Goal: Information Seeking & Learning: Learn about a topic

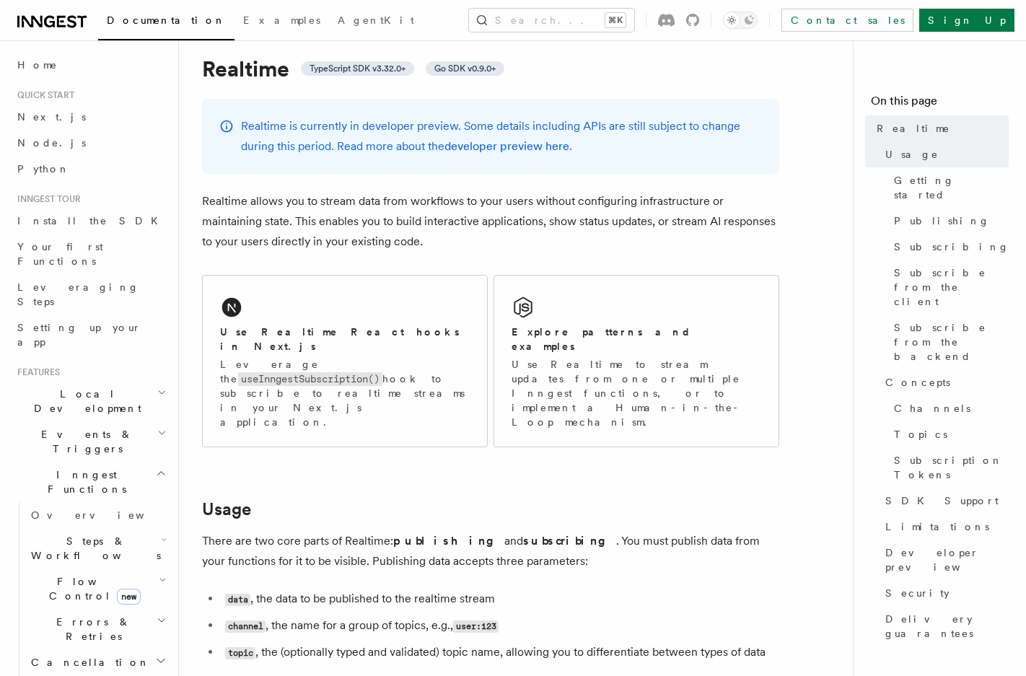
scroll to position [44, 0]
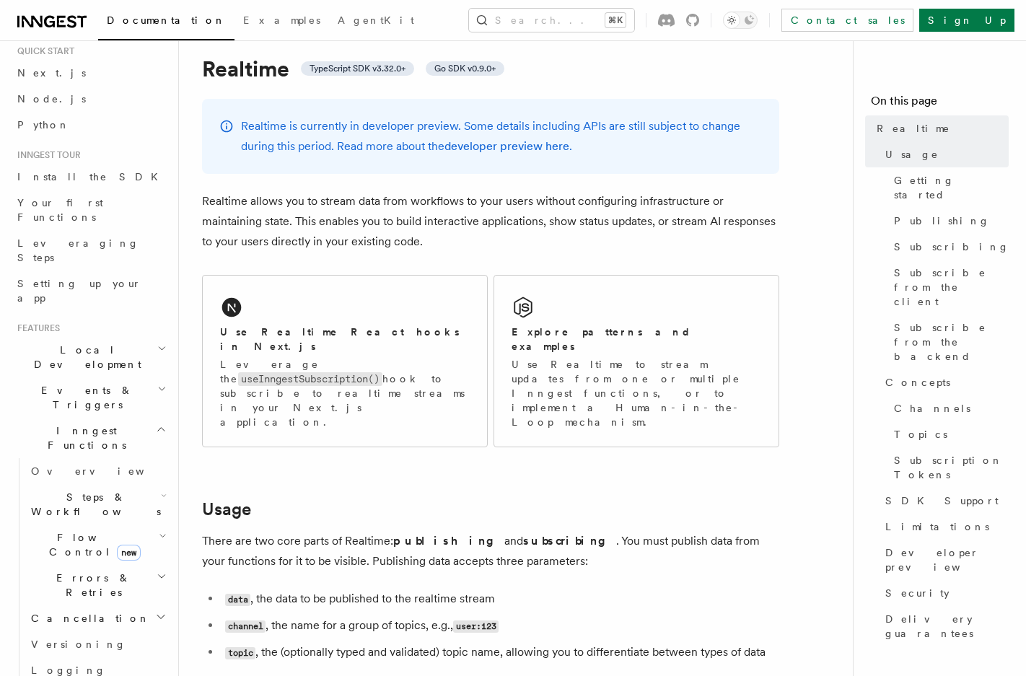
click at [74, 530] on span "Flow Control new" at bounding box center [91, 544] width 133 height 29
click at [76, 571] on span "Errors & Retries" at bounding box center [90, 585] width 131 height 29
click at [74, 571] on span "Errors & Retries" at bounding box center [90, 585] width 131 height 29
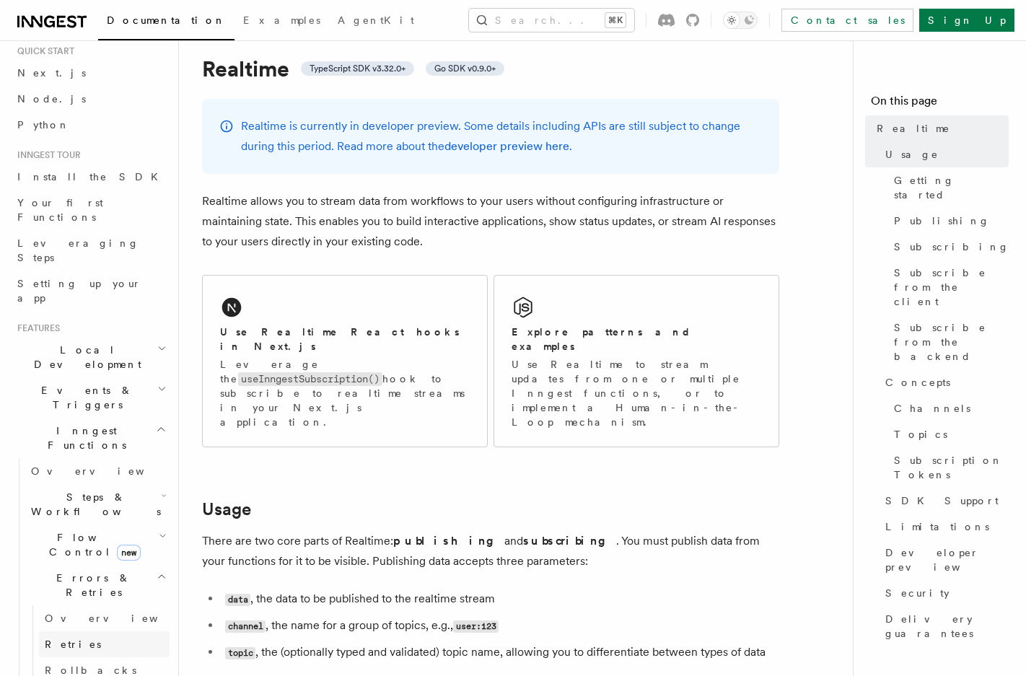
click at [73, 639] on span "Retries" at bounding box center [73, 645] width 56 height 12
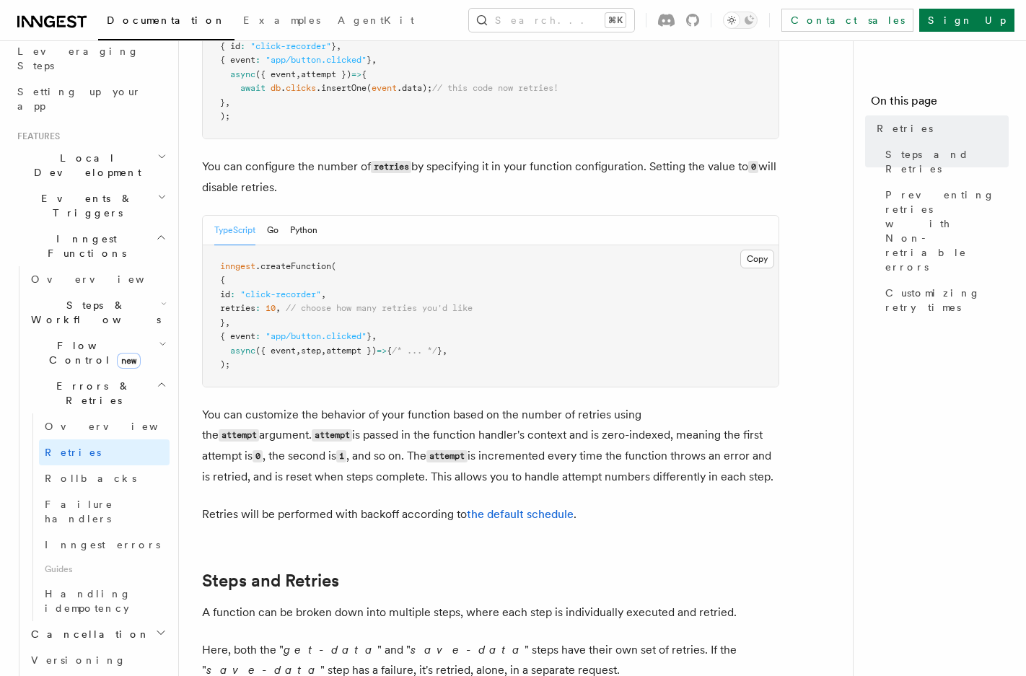
scroll to position [307, 0]
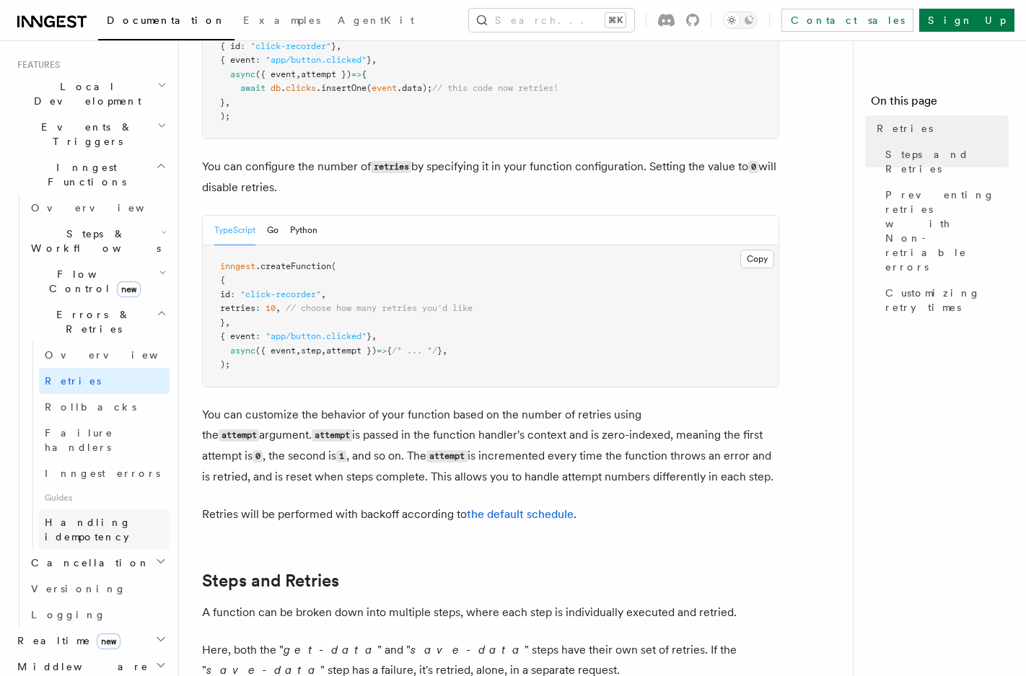
click at [103, 515] on span "Handling idempotency" at bounding box center [107, 529] width 125 height 29
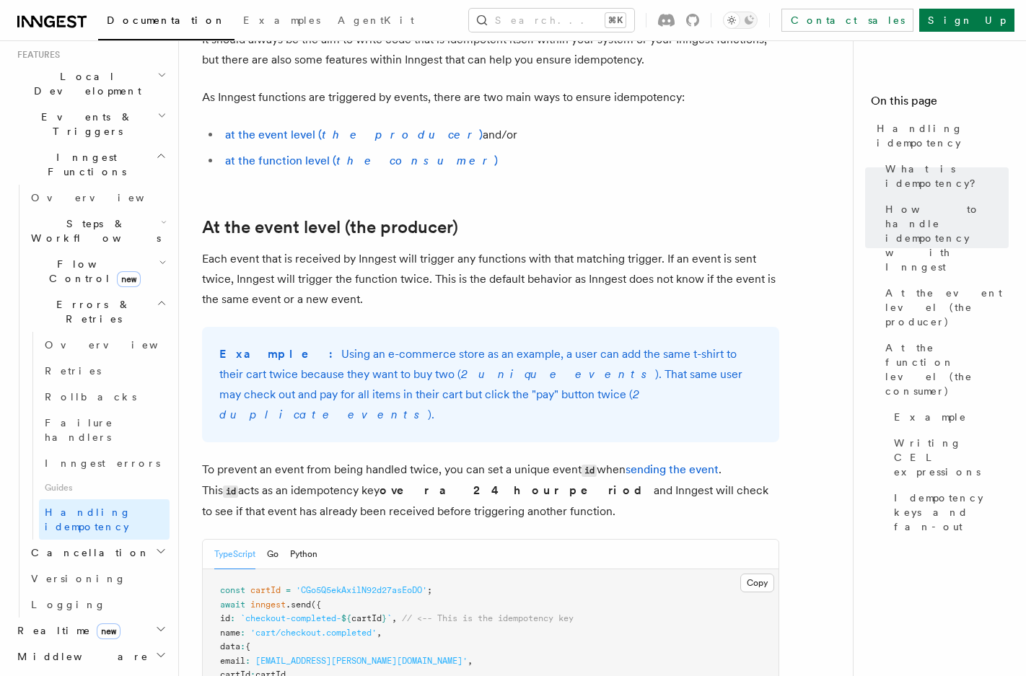
scroll to position [319, 0]
click at [123, 616] on h2 "Realtime new" at bounding box center [91, 629] width 158 height 26
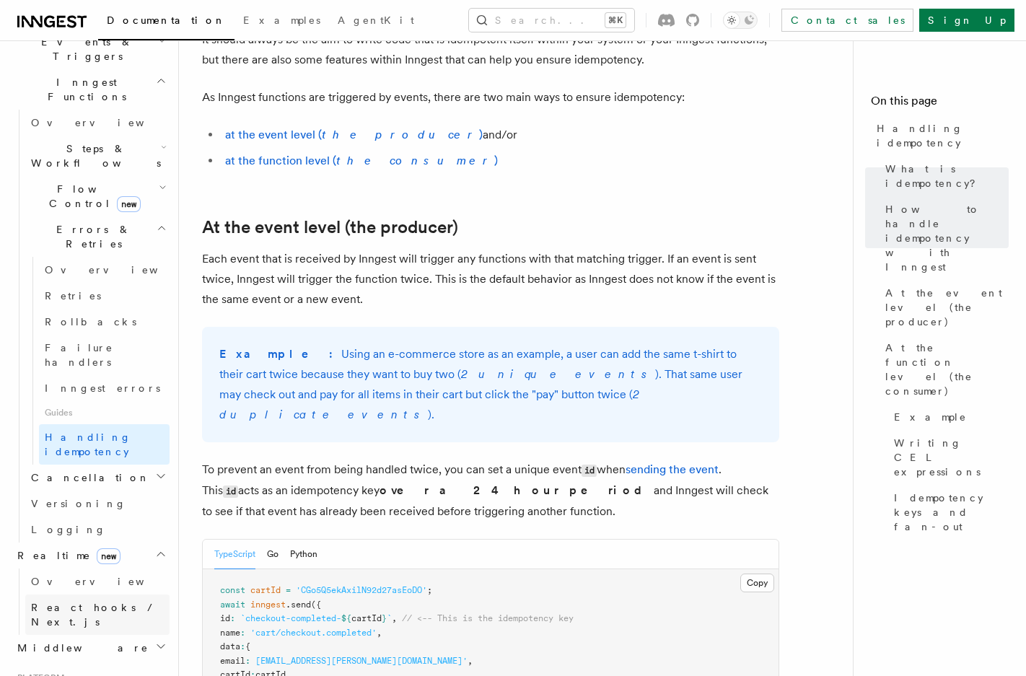
scroll to position [408, 0]
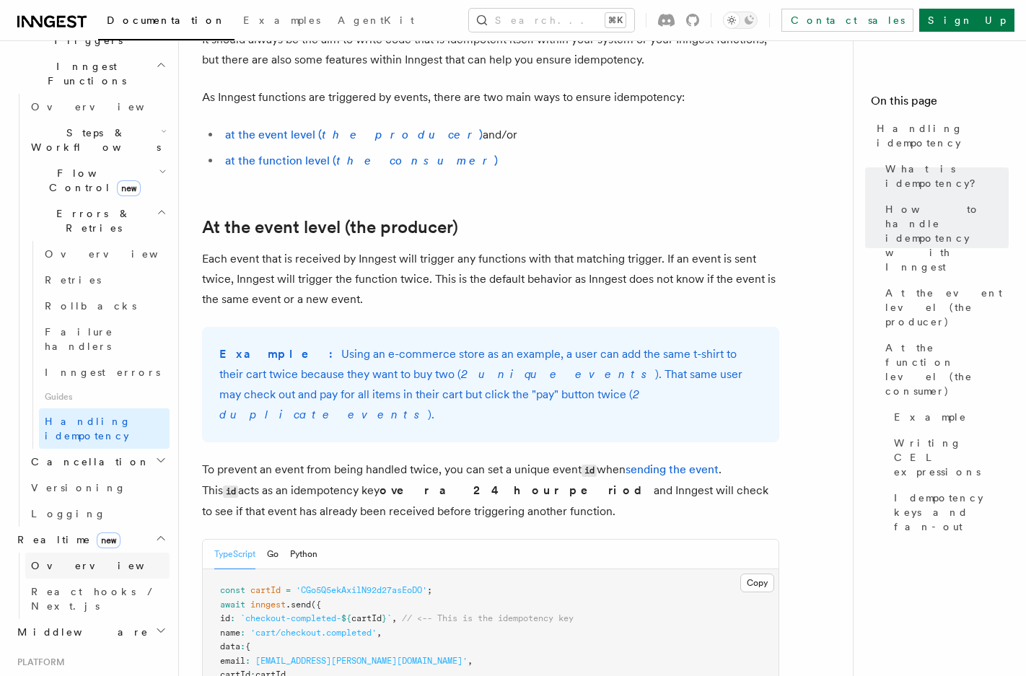
click at [123, 553] on link "Overview" at bounding box center [97, 566] width 144 height 26
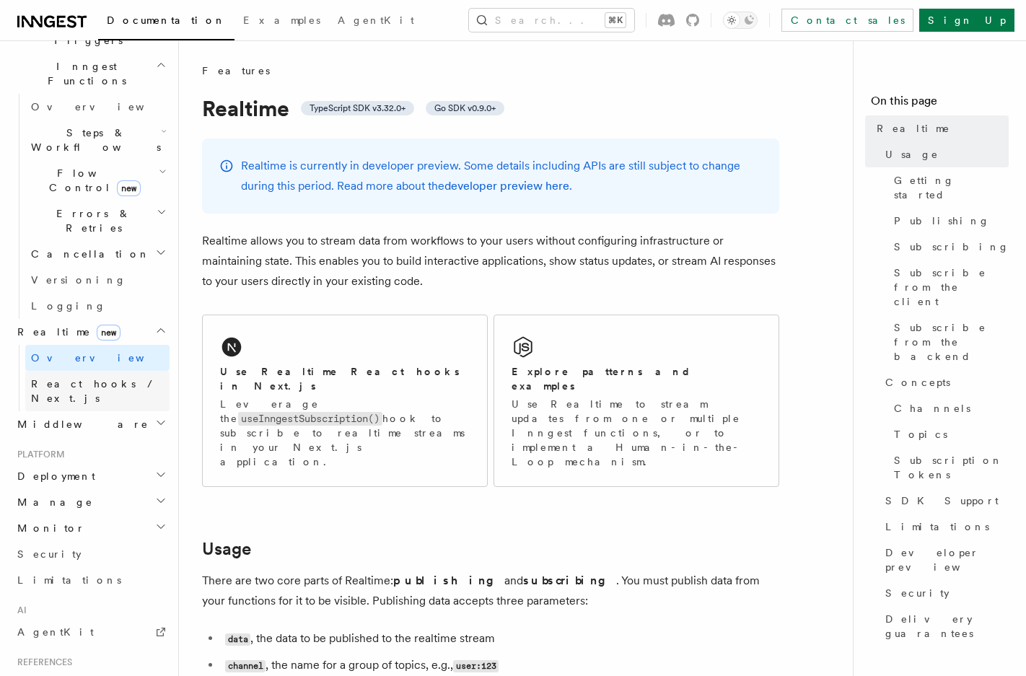
click at [81, 377] on span "React hooks / Next.js" at bounding box center [100, 391] width 139 height 29
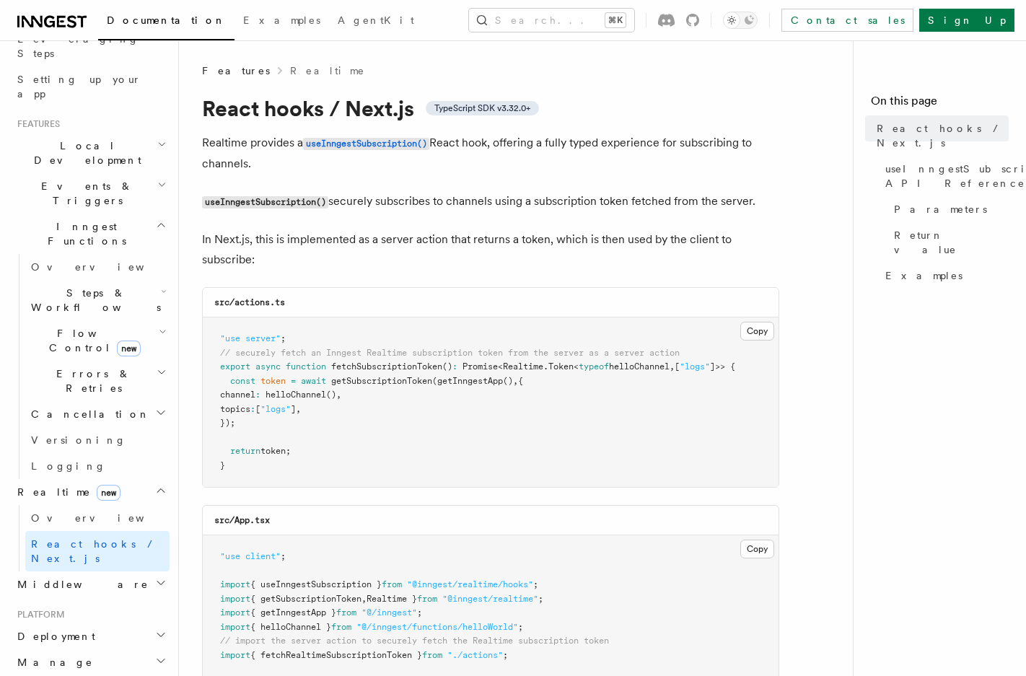
scroll to position [249, 0]
click at [94, 504] on link "Overview" at bounding box center [97, 517] width 144 height 26
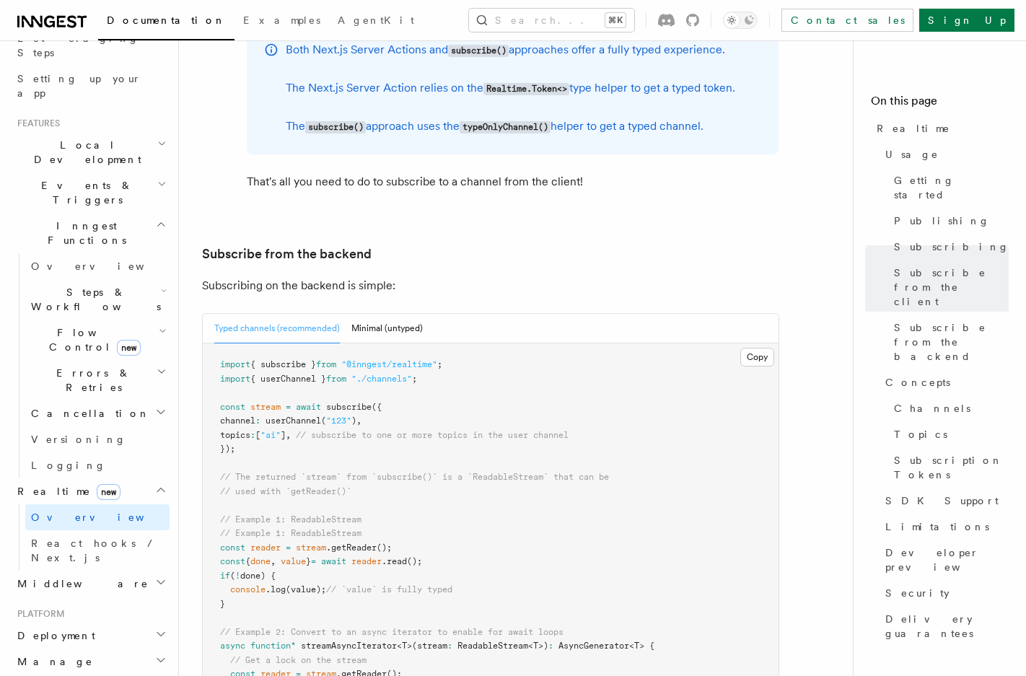
scroll to position [2775, 0]
click at [914, 520] on span "Limitations" at bounding box center [937, 527] width 104 height 14
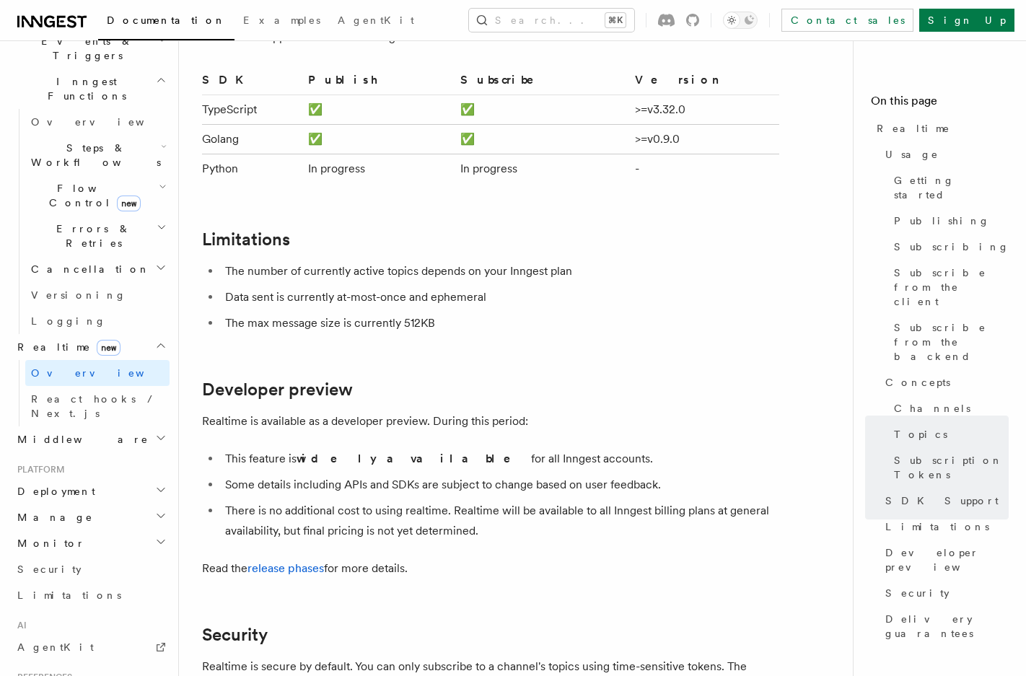
scroll to position [4821, 0]
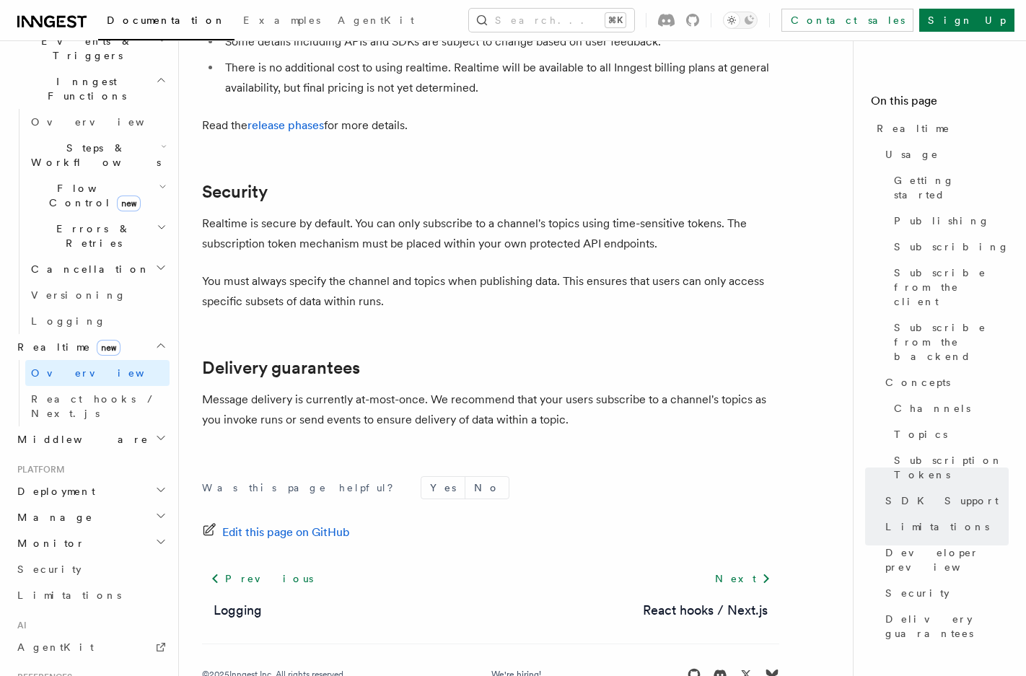
click at [74, 478] on h2 "Deployment" at bounding box center [91, 491] width 158 height 26
click at [74, 512] on span "Overview" at bounding box center [105, 518] width 149 height 12
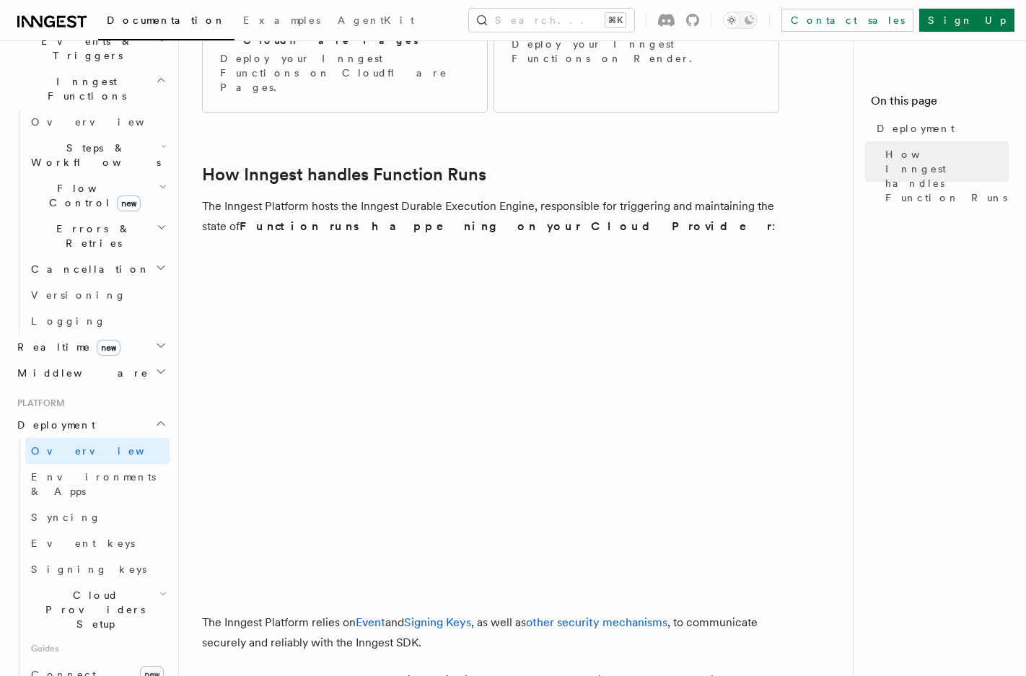
scroll to position [484, 0]
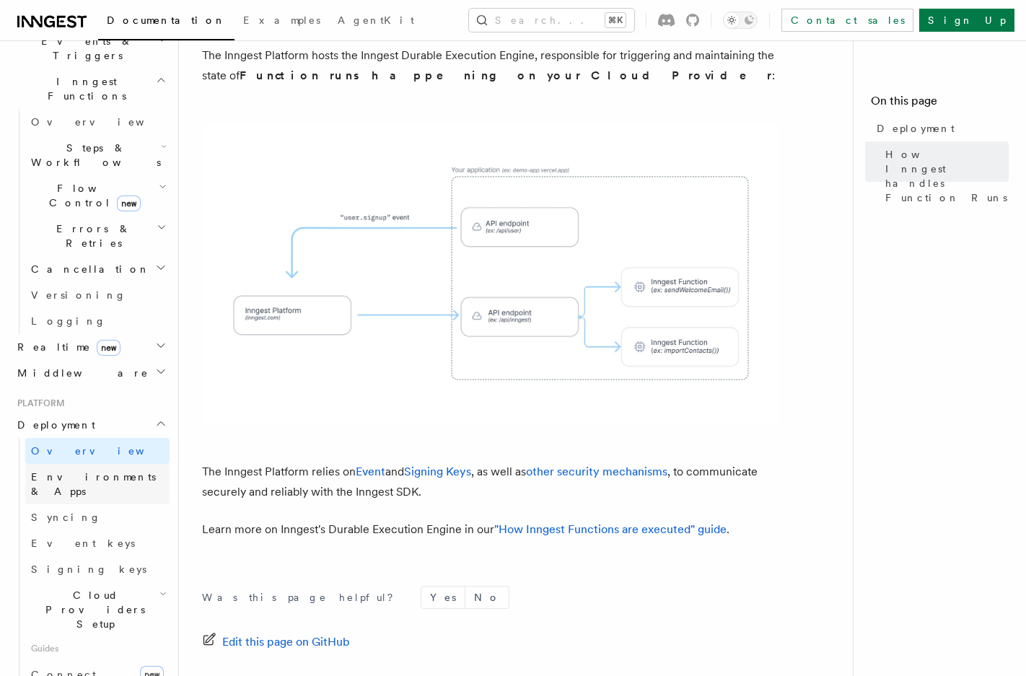
click at [116, 471] on span "Environments & Apps" at bounding box center [93, 484] width 125 height 26
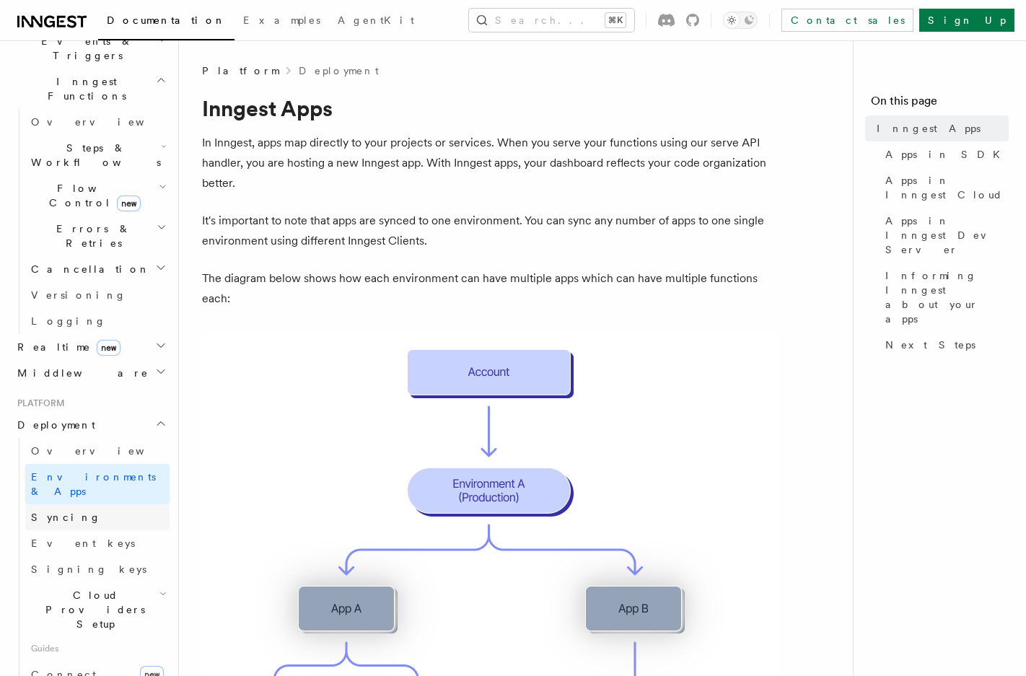
click at [98, 504] on link "Syncing" at bounding box center [97, 517] width 144 height 26
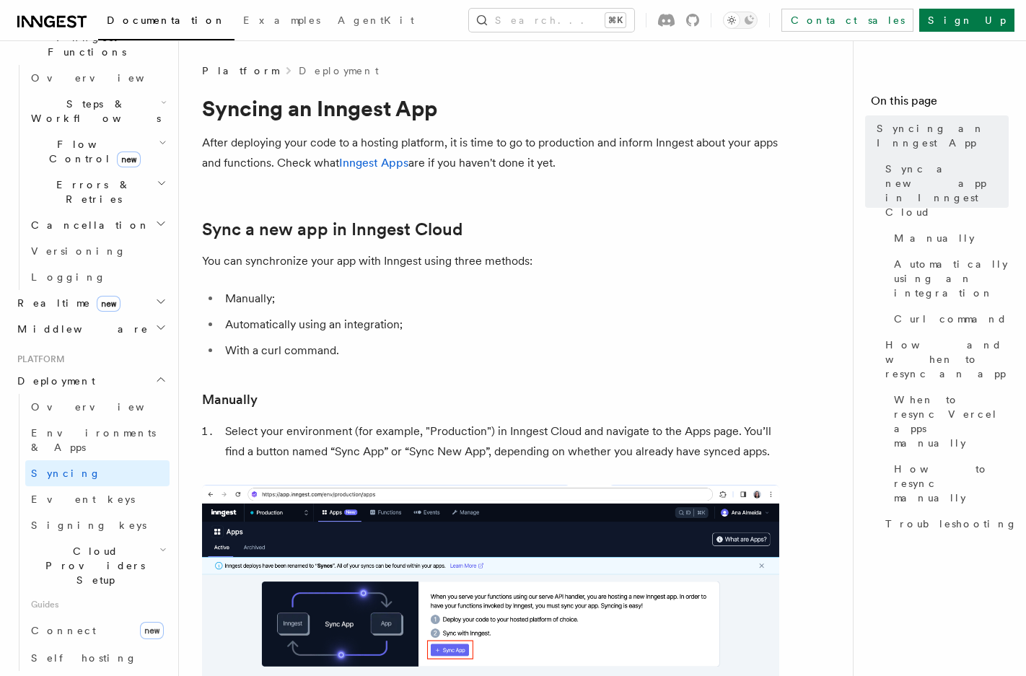
scroll to position [442, 0]
click at [110, 641] on link "Self hosting" at bounding box center [97, 654] width 144 height 26
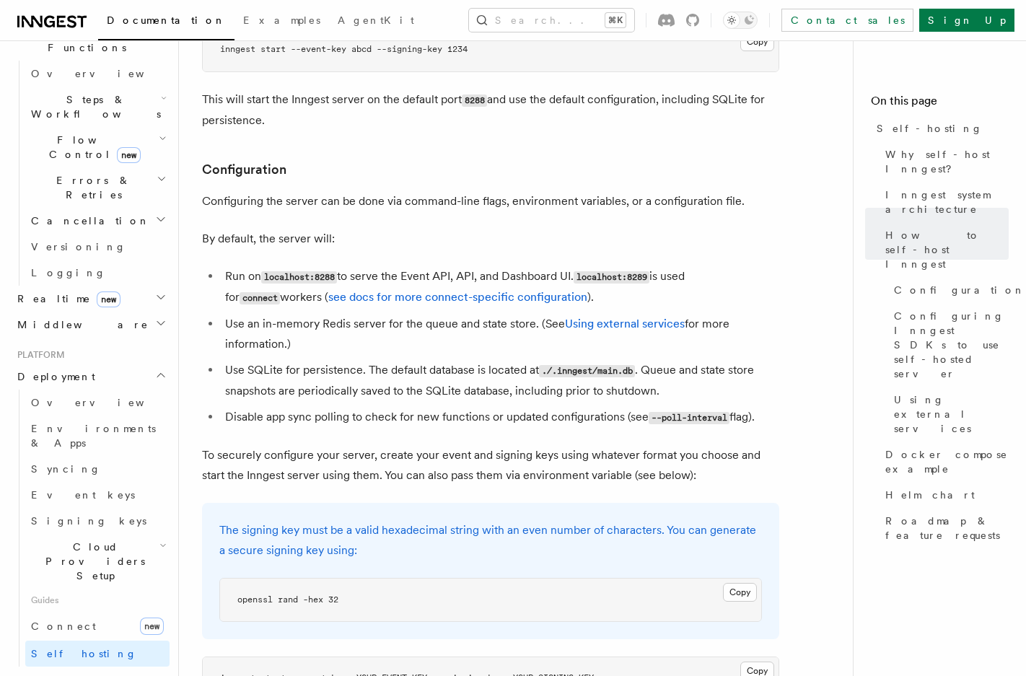
scroll to position [1753, 0]
click at [590, 318] on link "Using external services" at bounding box center [625, 325] width 120 height 14
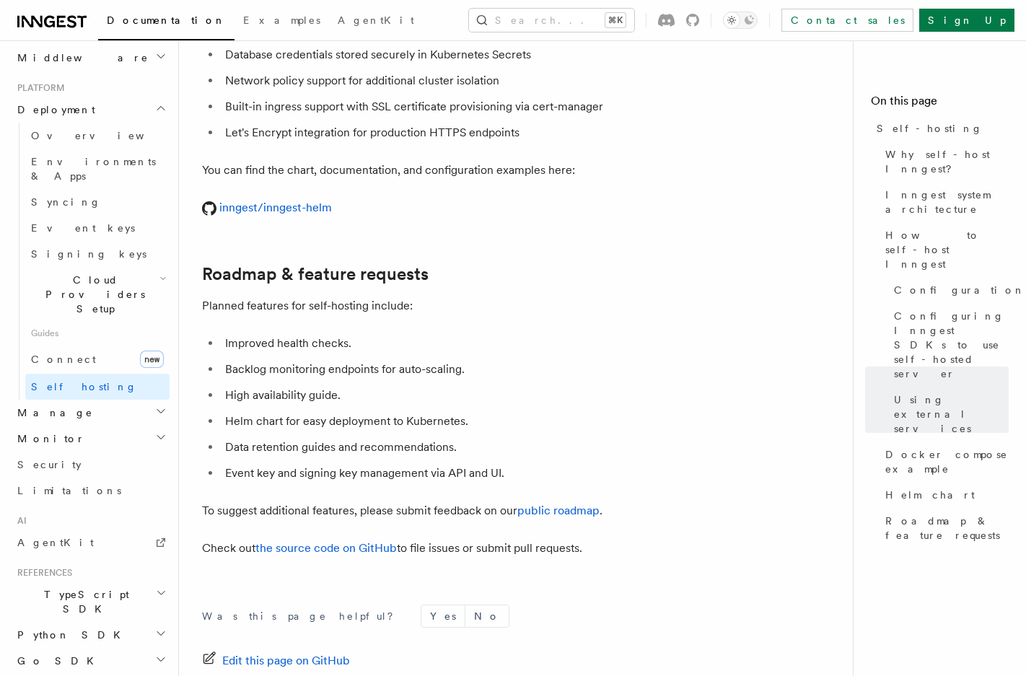
scroll to position [712, 0]
click at [699, 23] on icon at bounding box center [692, 20] width 13 height 13
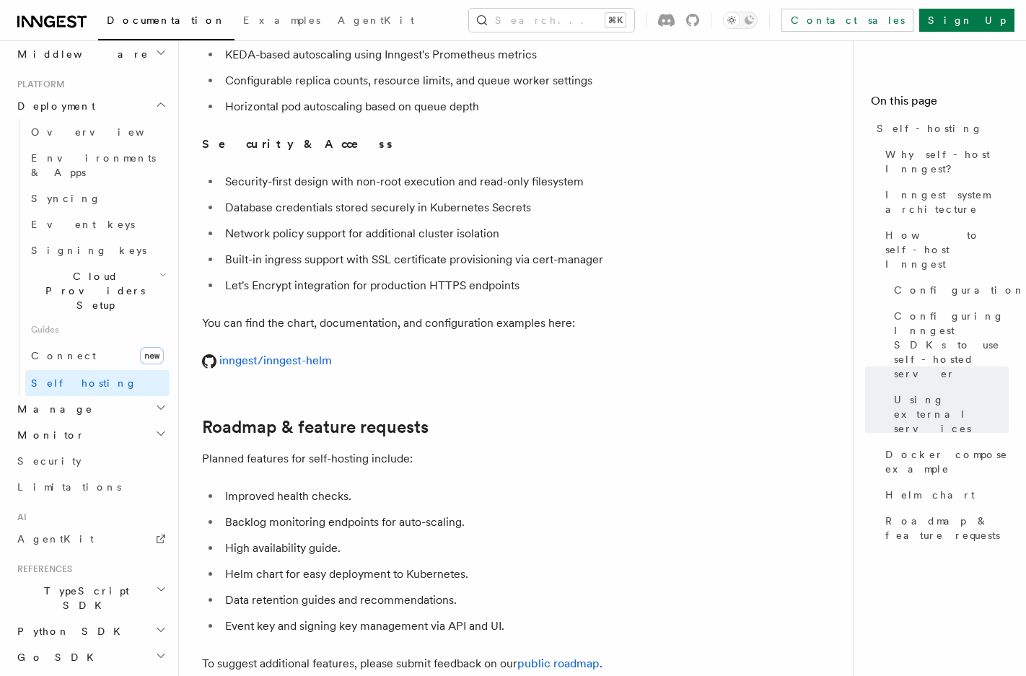
scroll to position [5214, 0]
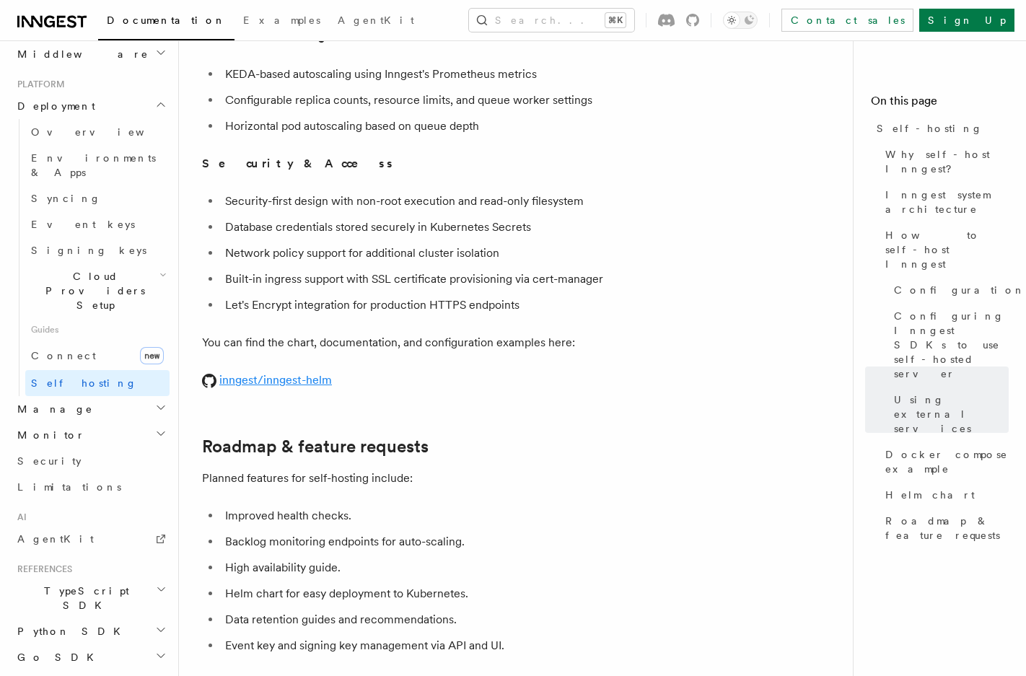
click at [293, 373] on link "inngest/inngest-helm" at bounding box center [267, 380] width 130 height 14
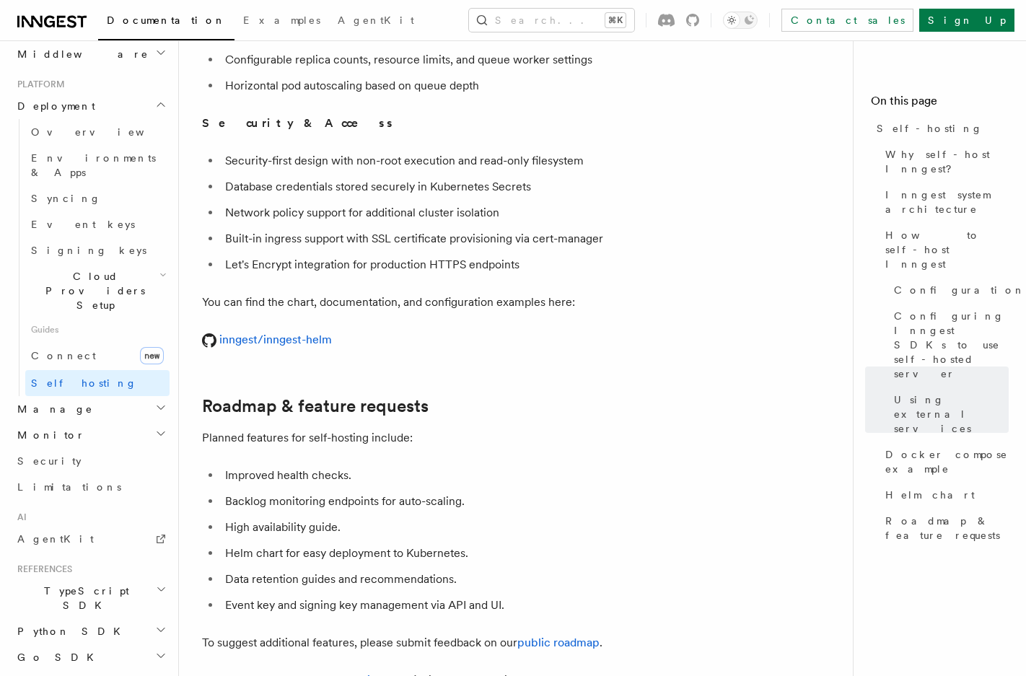
scroll to position [5255, 0]
